Goal: Information Seeking & Learning: Find specific fact

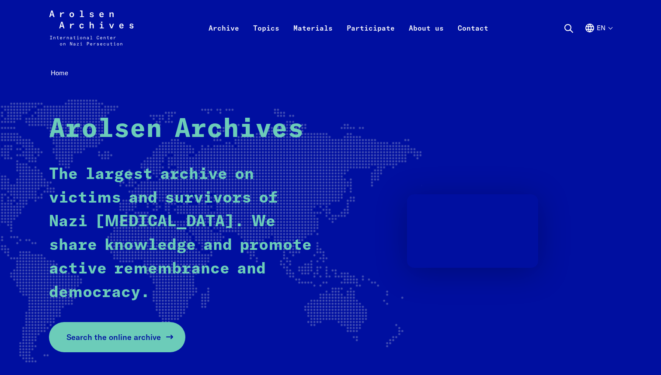
click at [155, 329] on link "Search the online archive" at bounding box center [117, 337] width 136 height 30
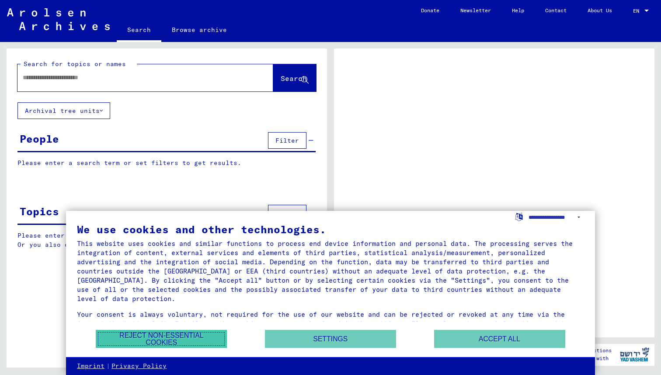
click at [179, 342] on button "Reject non-essential cookies" at bounding box center [161, 339] width 131 height 18
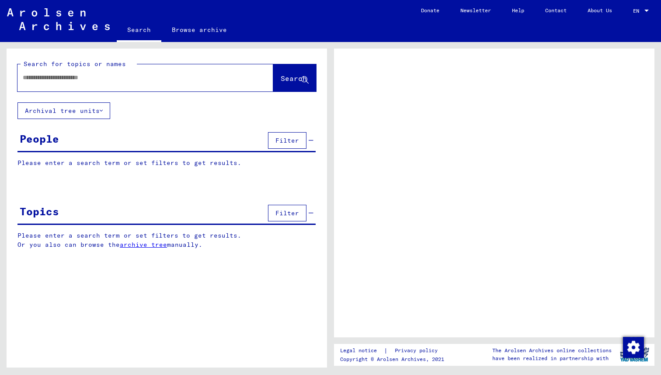
click at [174, 154] on yv-its-grid-expansion-panel "People Filter Please enter a search term or set filters to get results. Signatu…" at bounding box center [167, 155] width 320 height 51
click at [160, 165] on p "Please enter a search term or set filters to get results." at bounding box center [166, 162] width 298 height 9
click at [86, 135] on div "People Filter" at bounding box center [166, 141] width 298 height 22
click at [32, 149] on div "People Filter" at bounding box center [166, 141] width 298 height 22
click at [31, 179] on div "Please enter a search term or set filters to get results. Signature Last Name F…" at bounding box center [167, 169] width 320 height 22
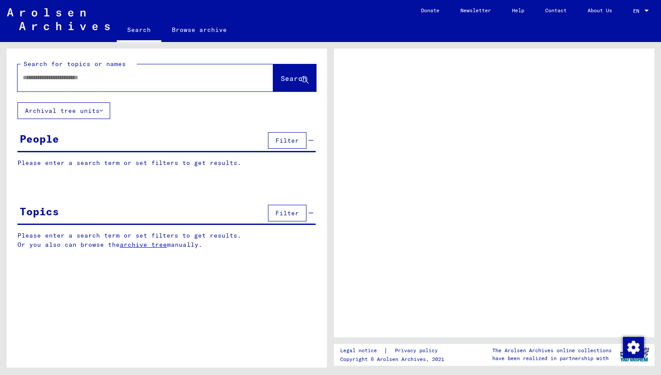
click at [29, 192] on div "Search for topics or names Search Archival tree units People Filter Please ente…" at bounding box center [167, 156] width 320 height 214
click at [51, 73] on input "text" at bounding box center [137, 77] width 229 height 9
type input "**********"
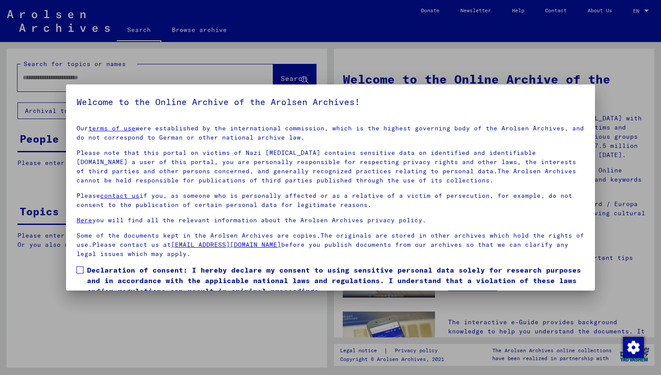
scroll to position [37, 0]
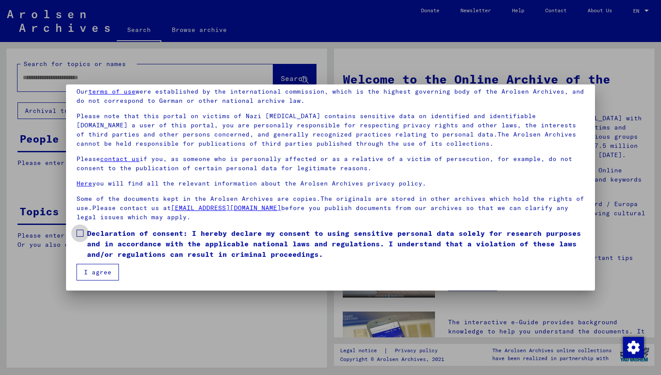
click at [83, 229] on span at bounding box center [79, 232] width 7 height 7
click at [97, 274] on button "I agree" at bounding box center [97, 272] width 42 height 17
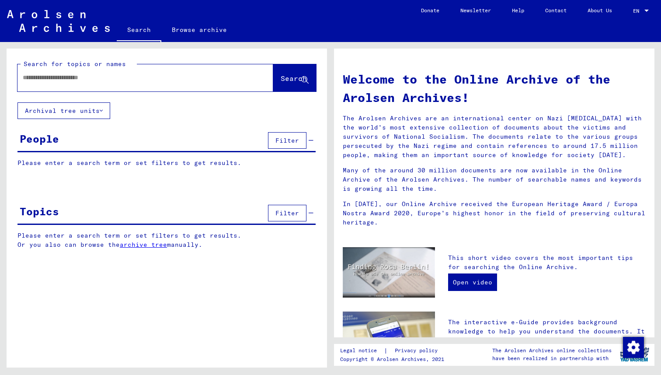
click at [118, 80] on input "text" at bounding box center [135, 77] width 224 height 9
type input "**********"
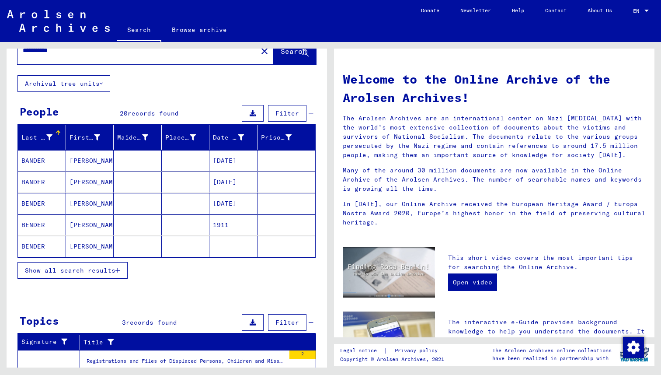
scroll to position [28, 0]
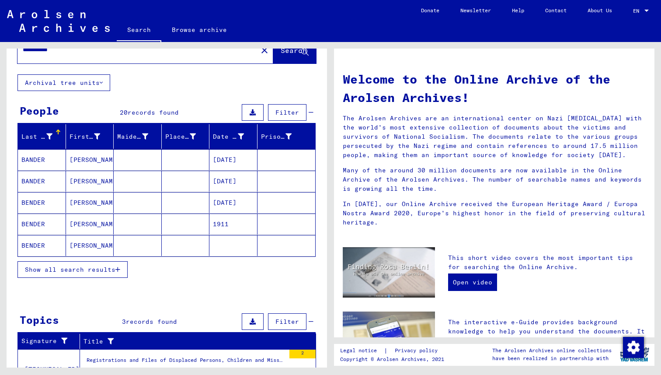
click at [36, 199] on mat-cell "BENDER" at bounding box center [42, 202] width 48 height 21
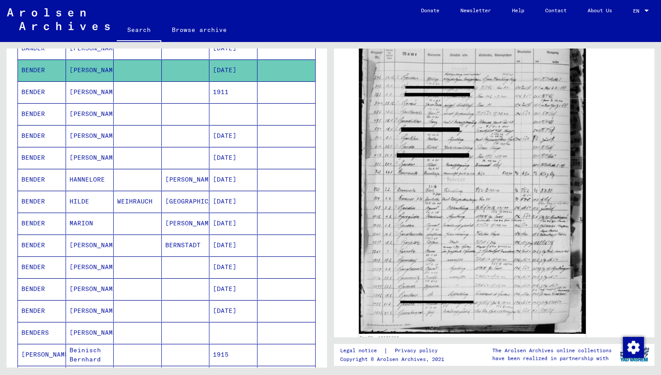
scroll to position [267, 0]
